Goal: Find specific page/section: Find specific page/section

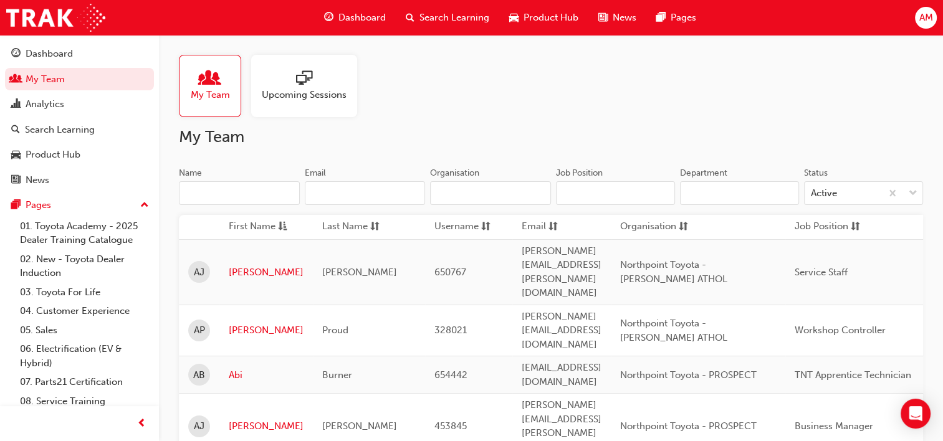
click at [205, 190] on input "Name" at bounding box center [239, 193] width 121 height 24
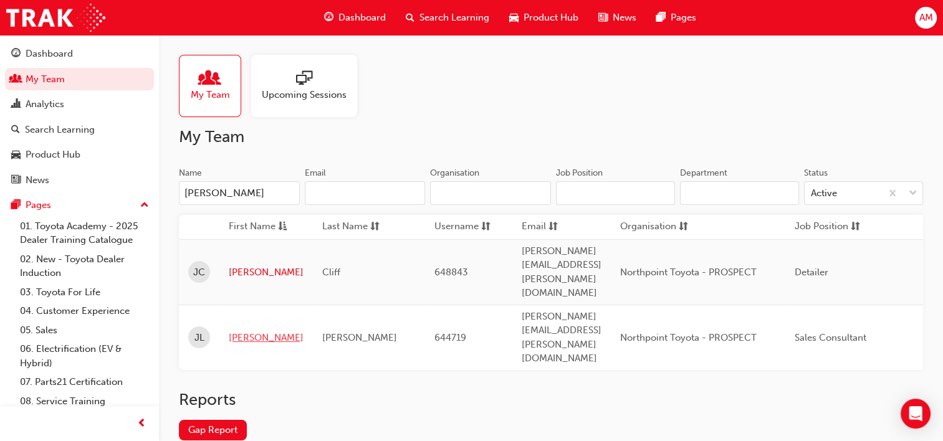
type input "[PERSON_NAME]"
click at [247, 331] on link "[PERSON_NAME]" at bounding box center [266, 338] width 75 height 14
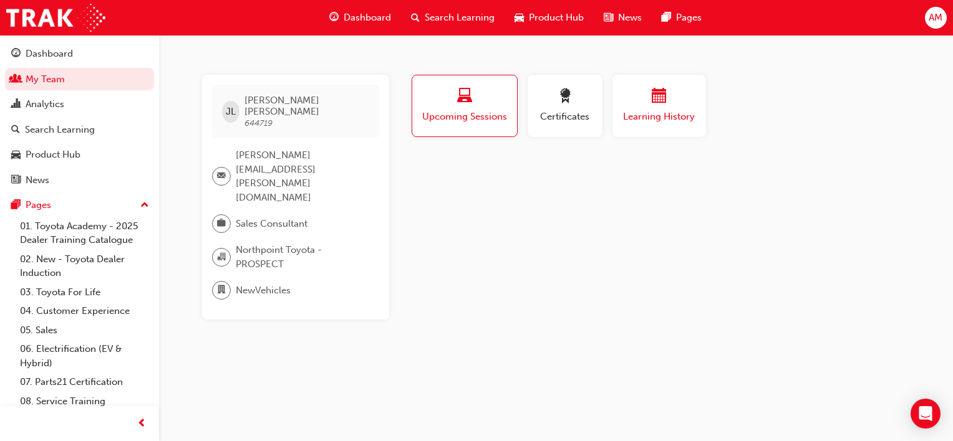
click at [650, 107] on div "button" at bounding box center [659, 98] width 75 height 19
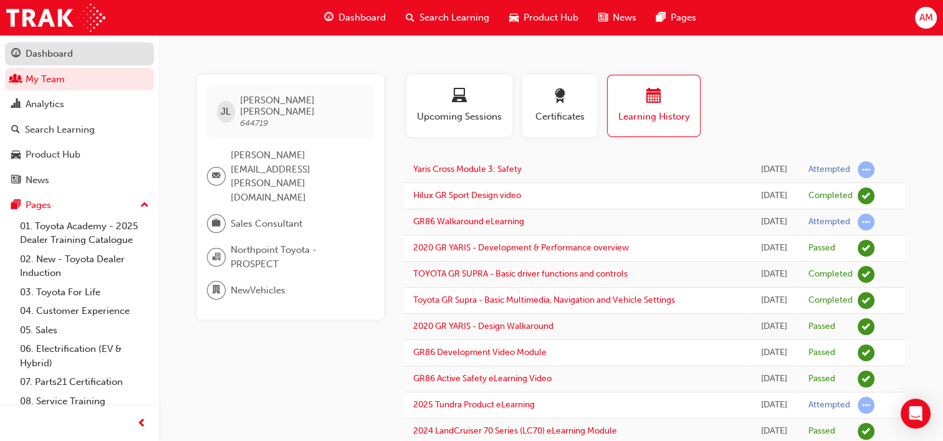
click at [69, 60] on div "Dashboard" at bounding box center [49, 54] width 47 height 14
